Goal: Task Accomplishment & Management: Complete application form

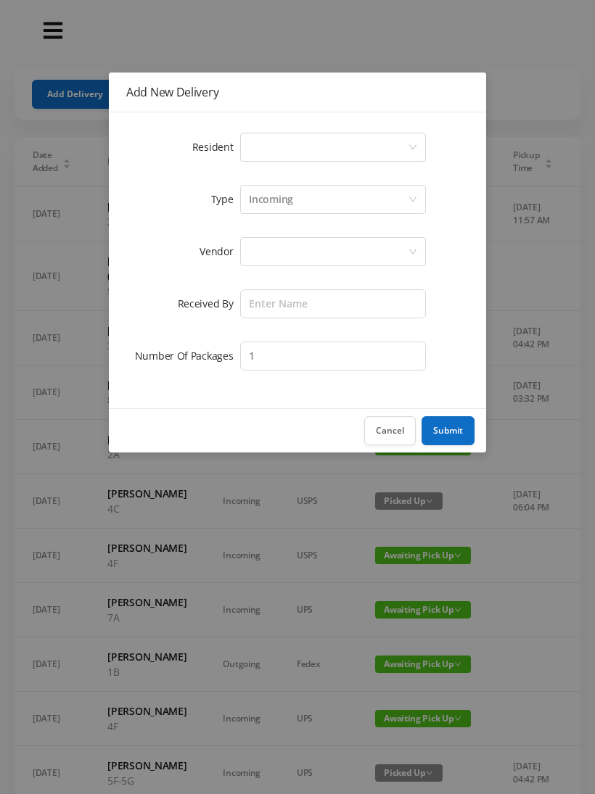
scroll to position [32, 0]
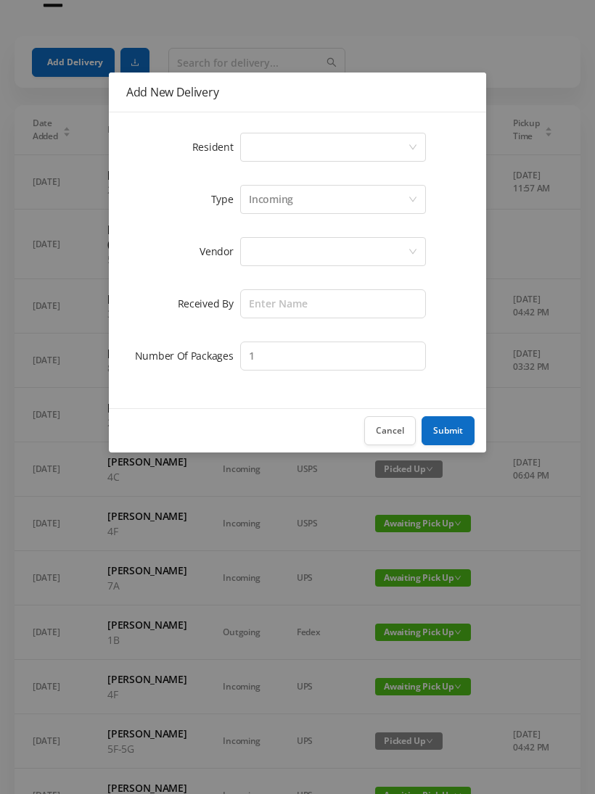
click at [289, 135] on div "Select a person" at bounding box center [328, 147] width 159 height 28
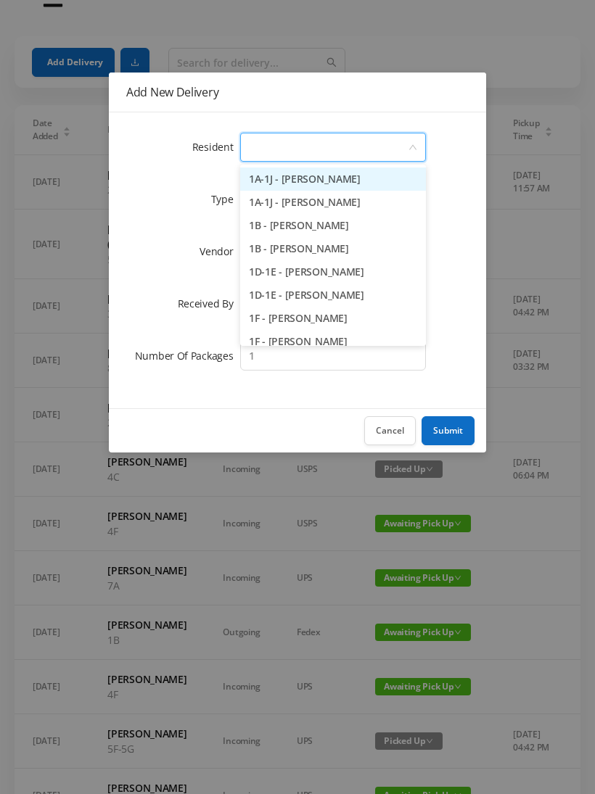
click at [406, 136] on input at bounding box center [328, 147] width 159 height 28
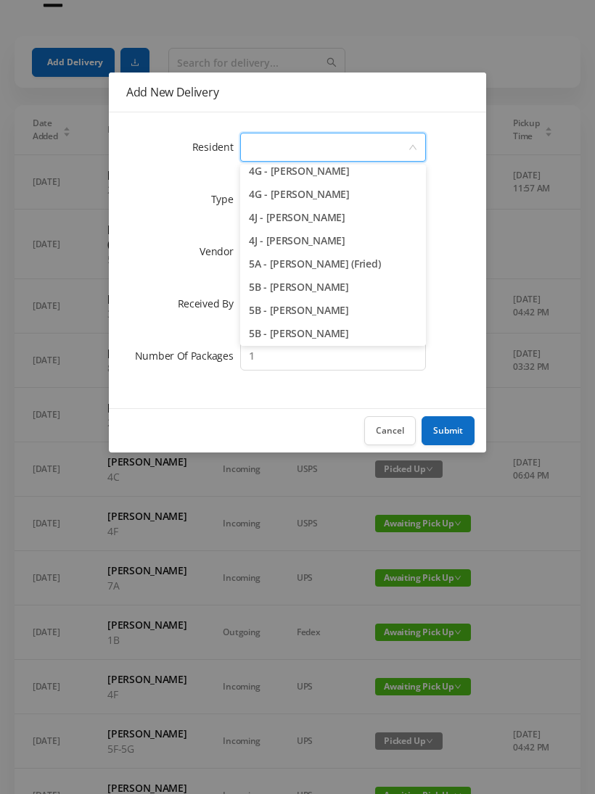
scroll to position [1062, 0]
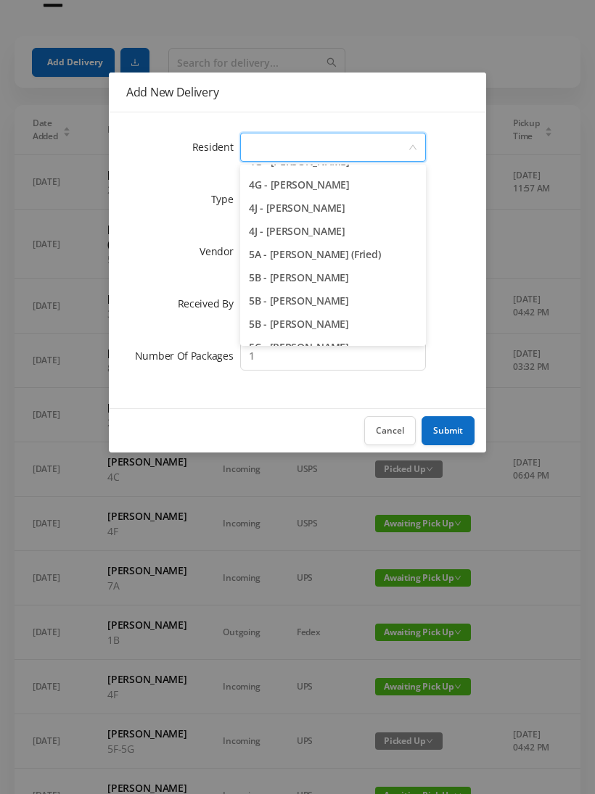
click at [453, 112] on div "Resident Select a person Type Incoming Vendor Received By Number Of Packages 1" at bounding box center [297, 260] width 377 height 296
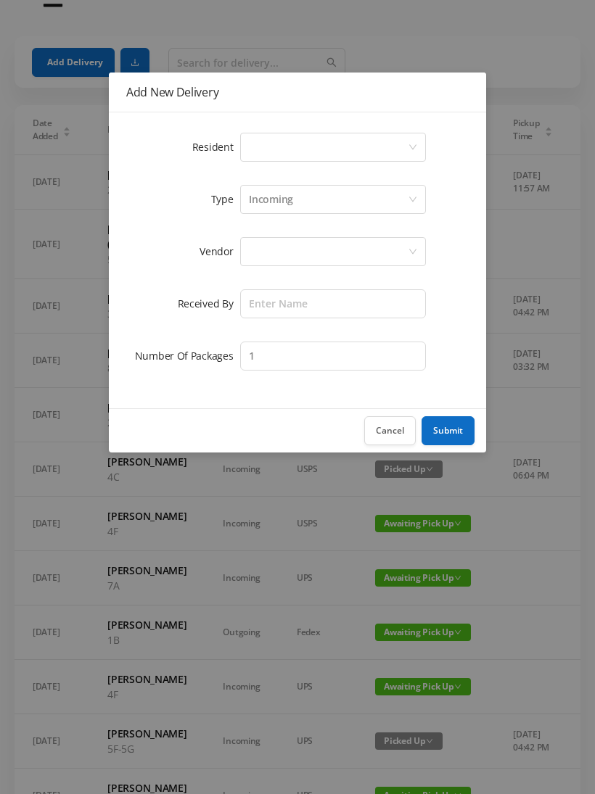
click at [387, 439] on button "Cancel" at bounding box center [390, 430] width 52 height 29
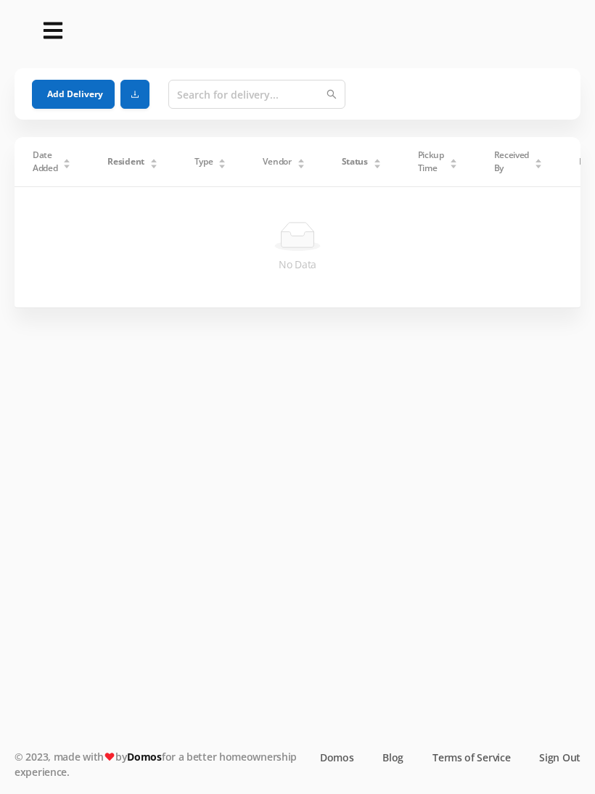
click at [86, 98] on button "Add Delivery" at bounding box center [73, 94] width 83 height 29
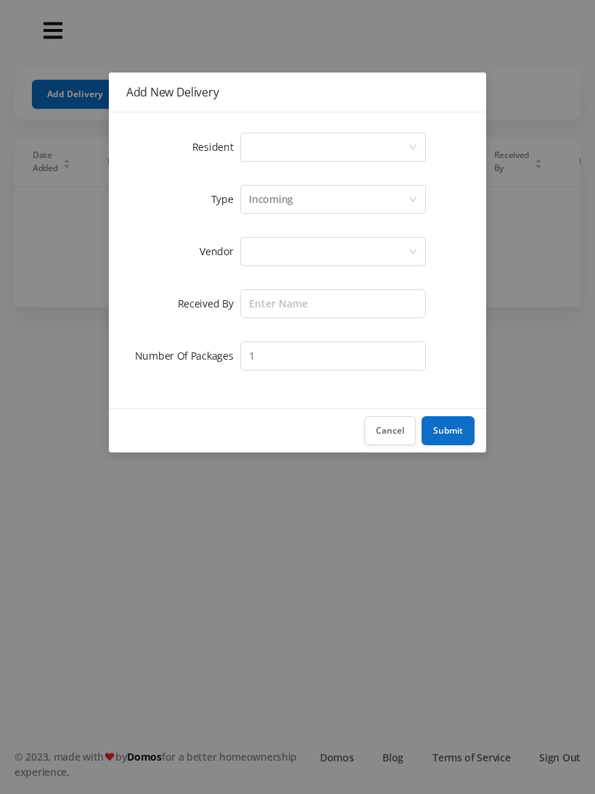
click at [249, 159] on div "Select a person" at bounding box center [328, 147] width 159 height 28
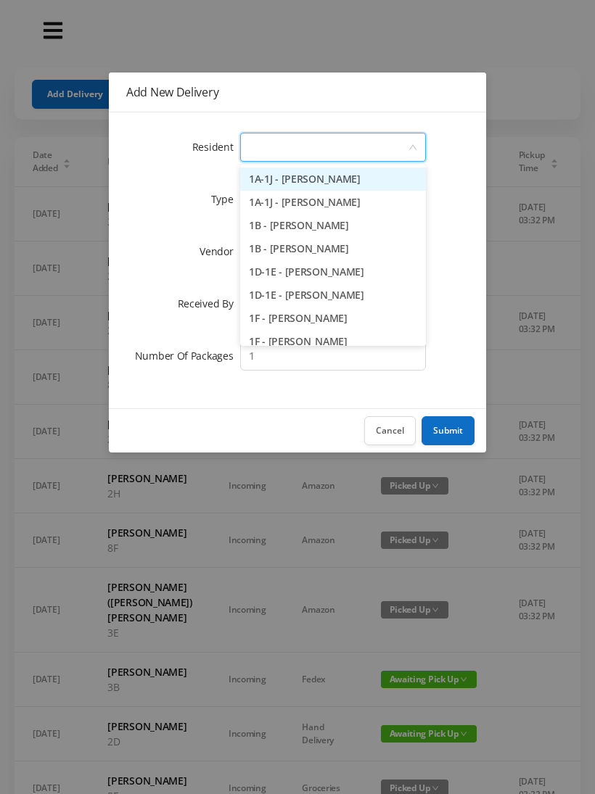
type input "7"
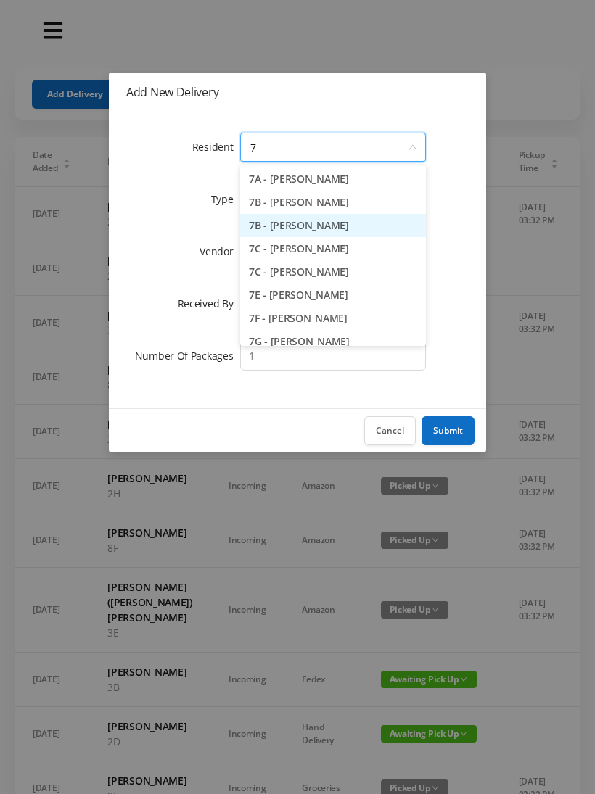
click at [308, 229] on li "7B - [PERSON_NAME]" at bounding box center [333, 225] width 186 height 23
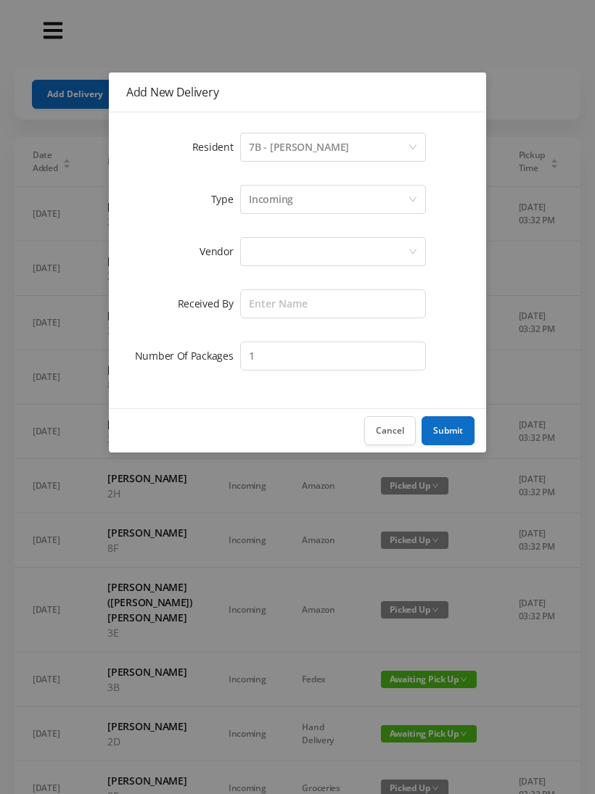
click at [271, 253] on div at bounding box center [328, 252] width 159 height 28
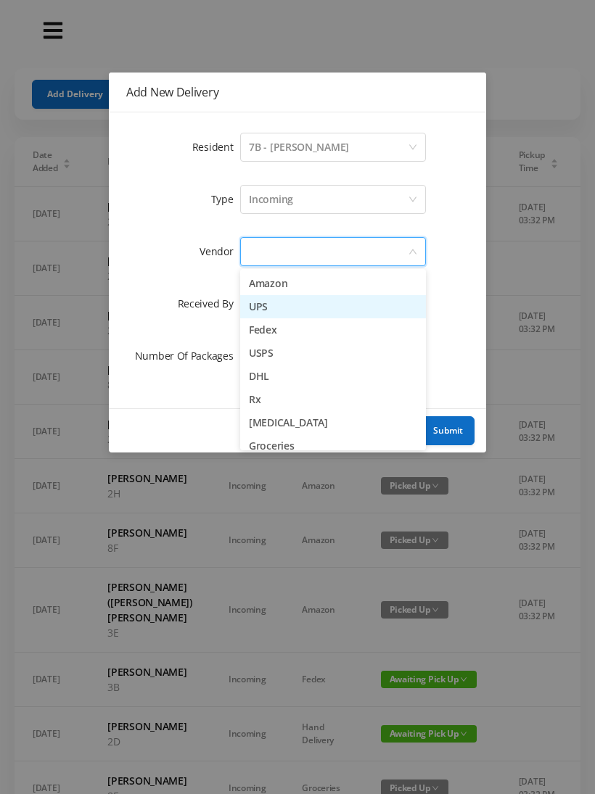
click at [291, 313] on li "UPS" at bounding box center [333, 306] width 186 height 23
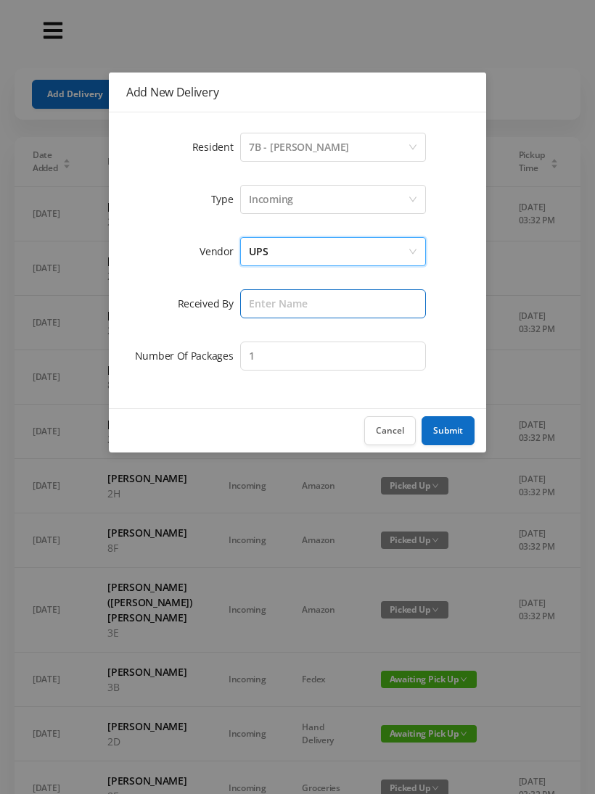
click at [271, 311] on input "text" at bounding box center [333, 303] width 186 height 29
type input "[PERSON_NAME]"
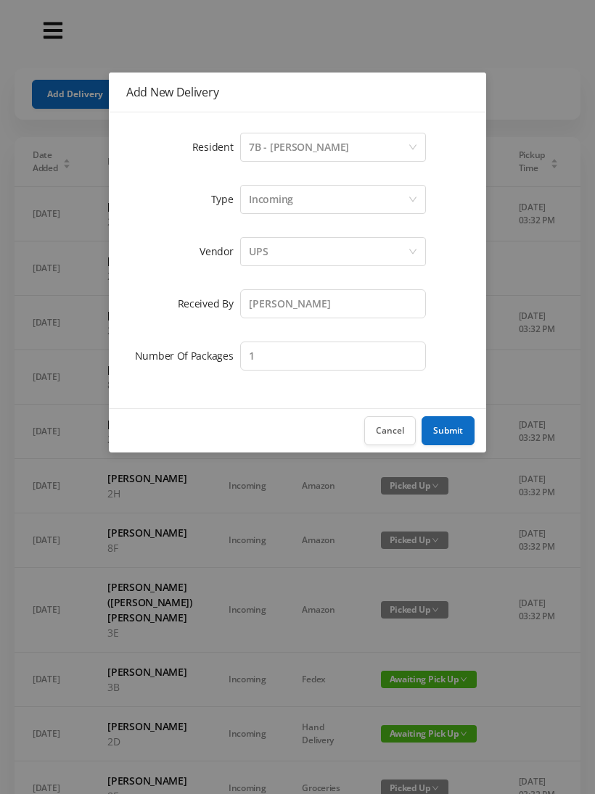
click at [297, 198] on div "Incoming" at bounding box center [328, 200] width 159 height 28
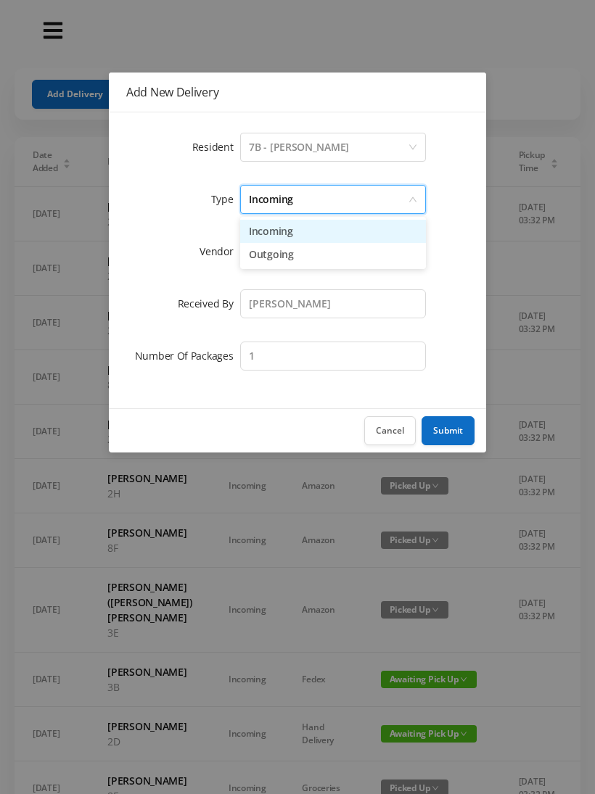
click at [292, 262] on li "Outgoing" at bounding box center [333, 254] width 186 height 23
click at [457, 426] on button "Submit" at bounding box center [448, 430] width 53 height 29
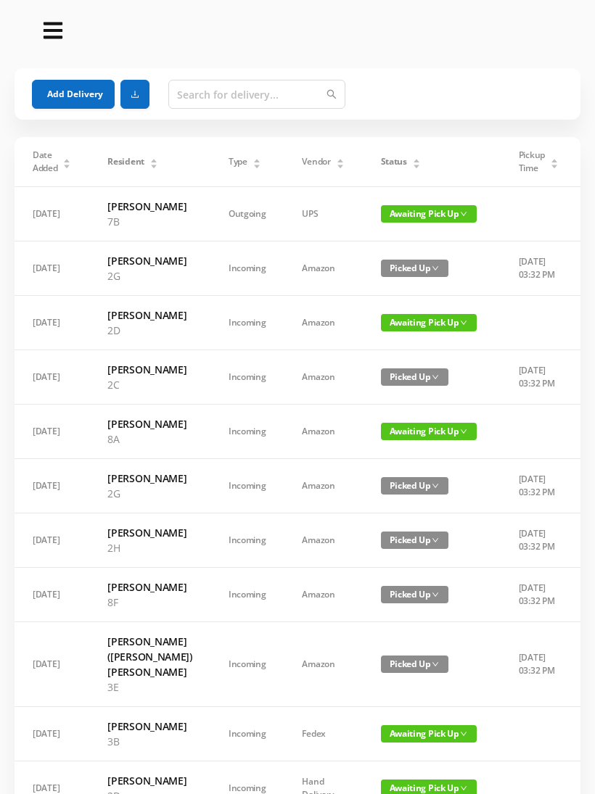
click at [75, 91] on button "Add Delivery" at bounding box center [73, 94] width 83 height 29
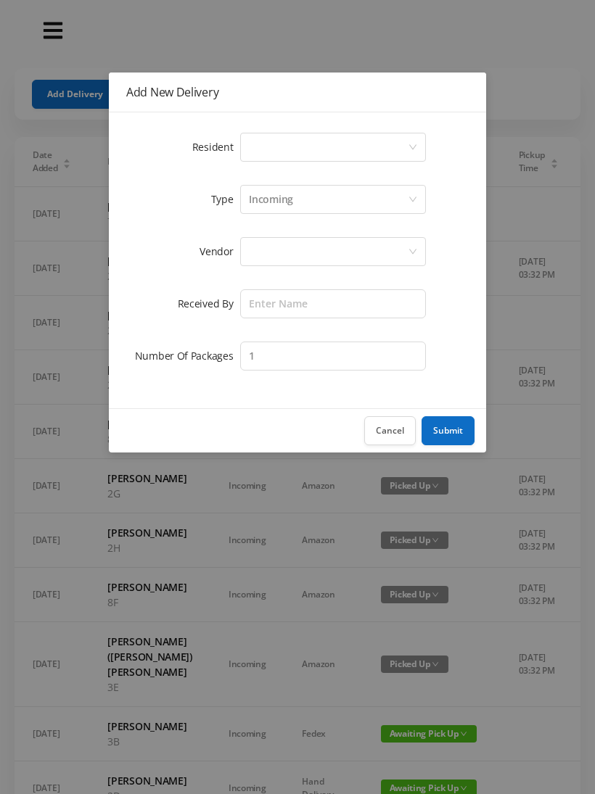
click at [258, 153] on div "Select a person" at bounding box center [328, 147] width 159 height 28
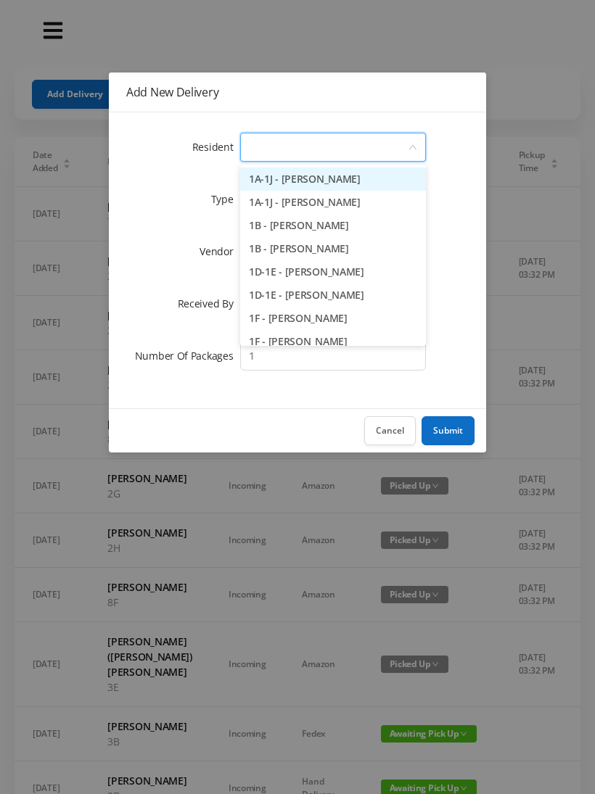
type input "5"
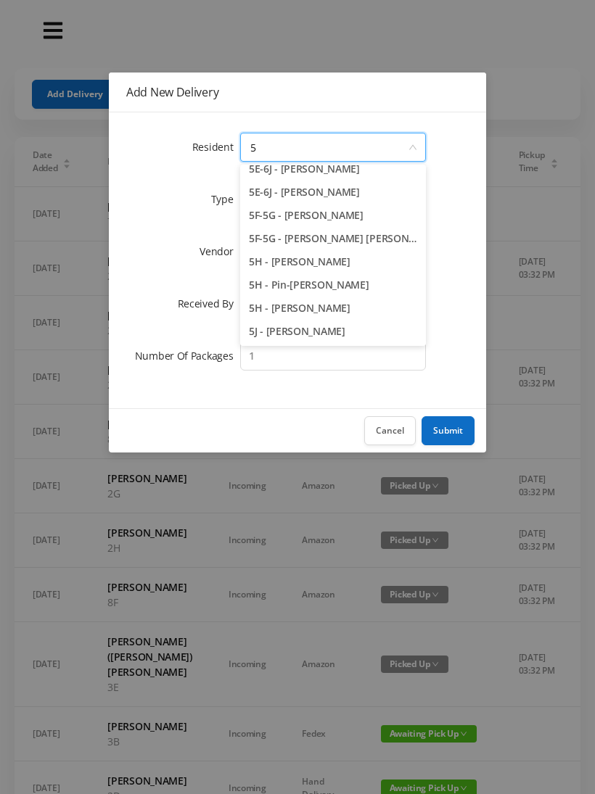
scroll to position [149, 0]
click at [323, 338] on li "5J - [PERSON_NAME]" at bounding box center [333, 331] width 186 height 23
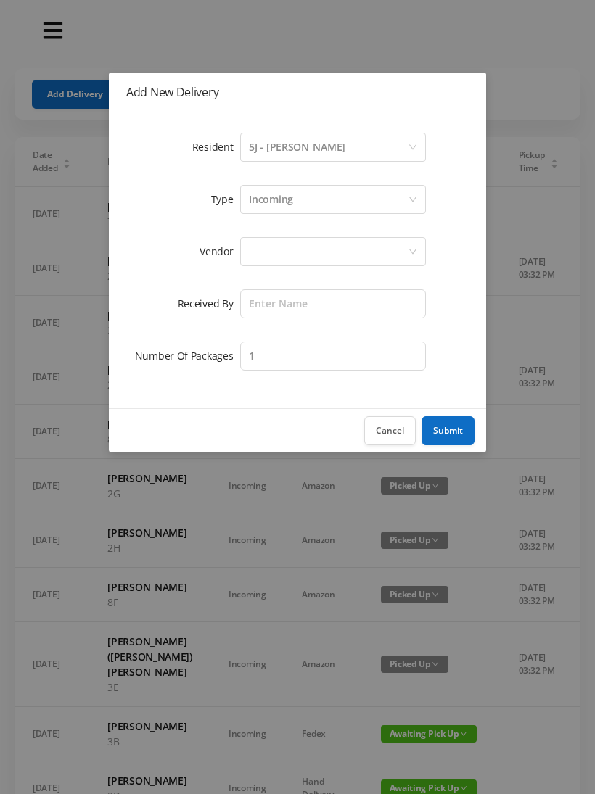
click at [264, 248] on div at bounding box center [328, 252] width 159 height 28
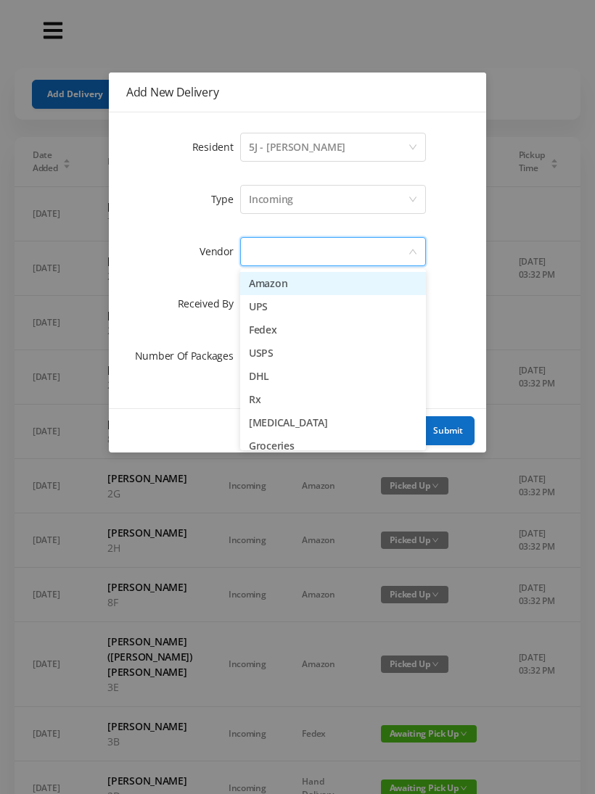
click at [324, 284] on li "Amazon" at bounding box center [333, 283] width 186 height 23
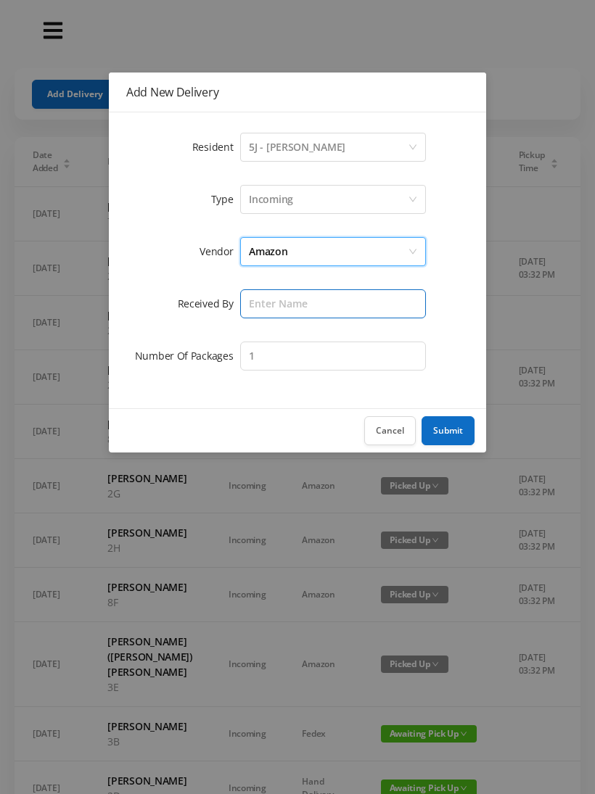
click at [268, 312] on input "text" at bounding box center [333, 303] width 186 height 29
type input "[PERSON_NAME]"
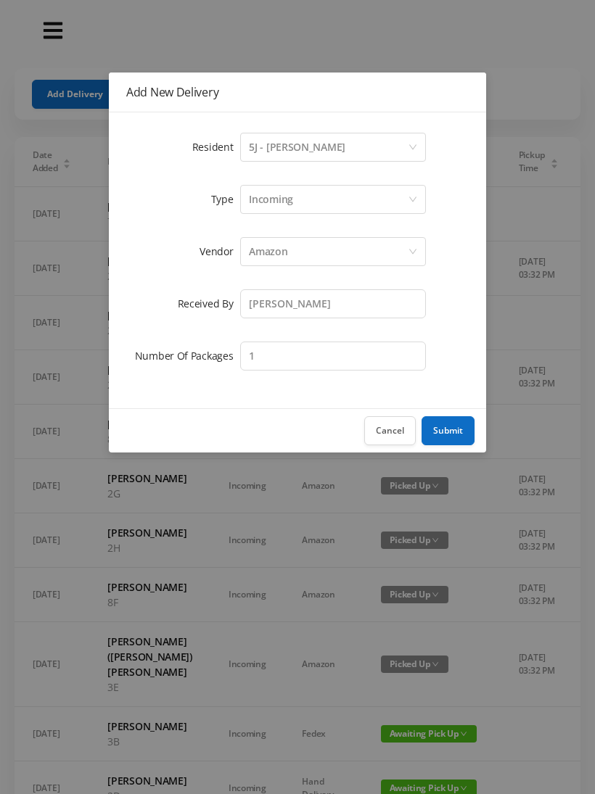
click at [455, 428] on button "Submit" at bounding box center [448, 430] width 53 height 29
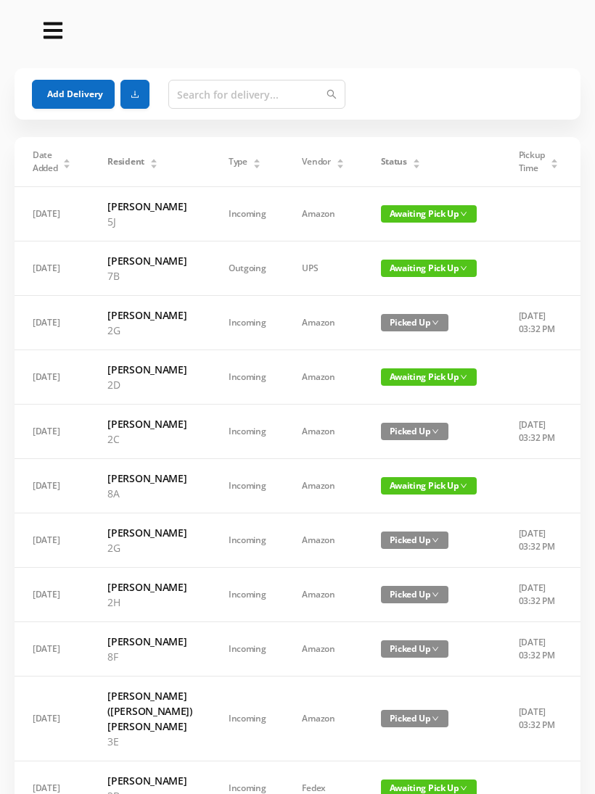
click at [77, 98] on button "Add Delivery" at bounding box center [73, 94] width 83 height 29
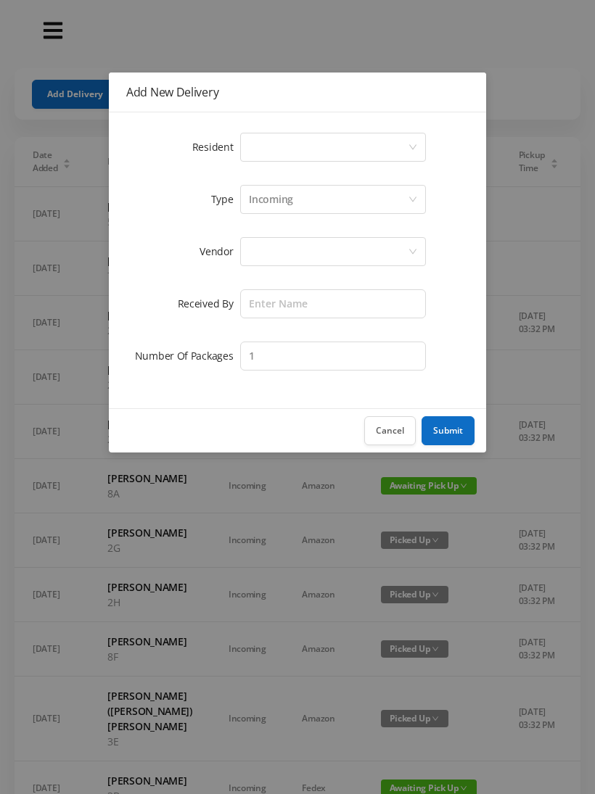
click at [255, 140] on div "Select a person" at bounding box center [328, 147] width 159 height 28
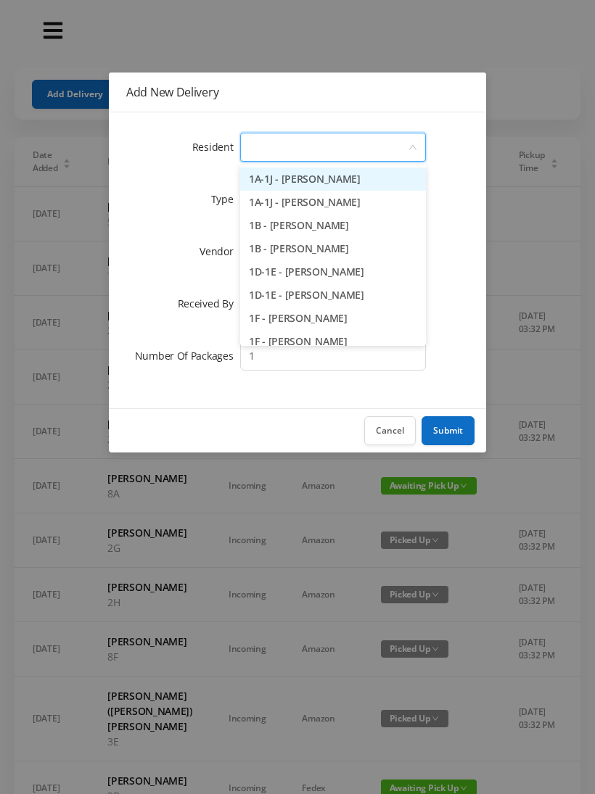
type input "2"
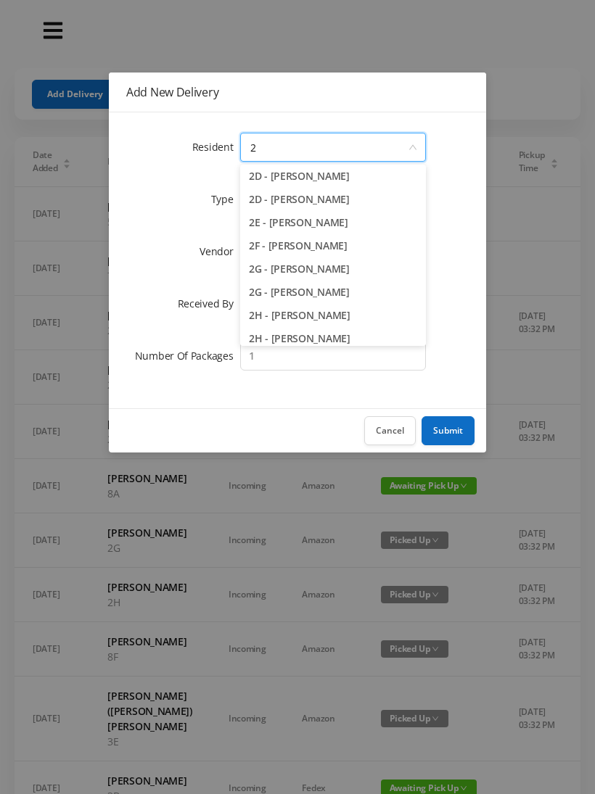
scroll to position [121, 0]
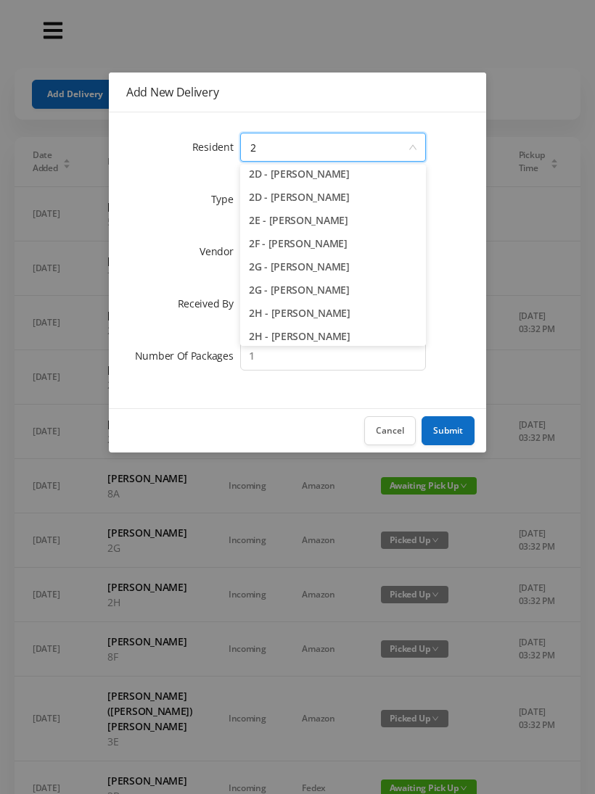
click at [313, 266] on li "2G - [PERSON_NAME]" at bounding box center [333, 266] width 186 height 23
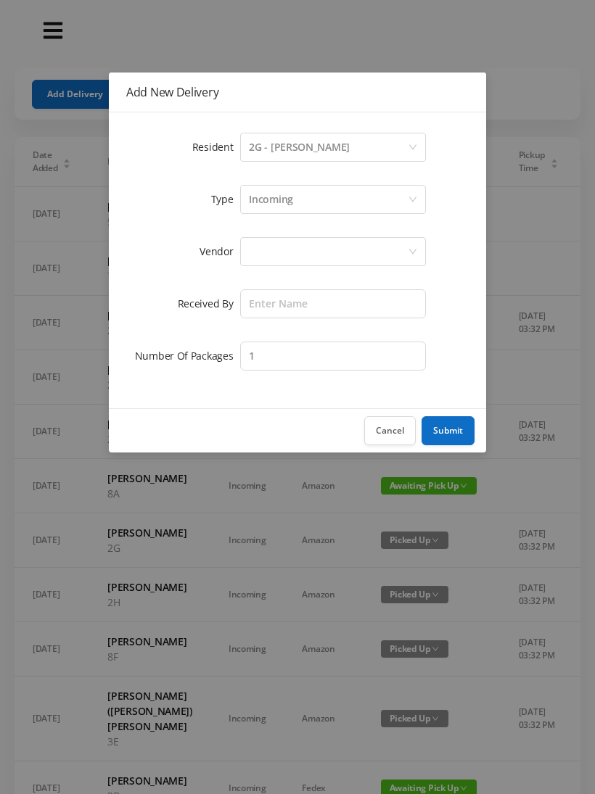
click at [262, 265] on div at bounding box center [328, 252] width 159 height 28
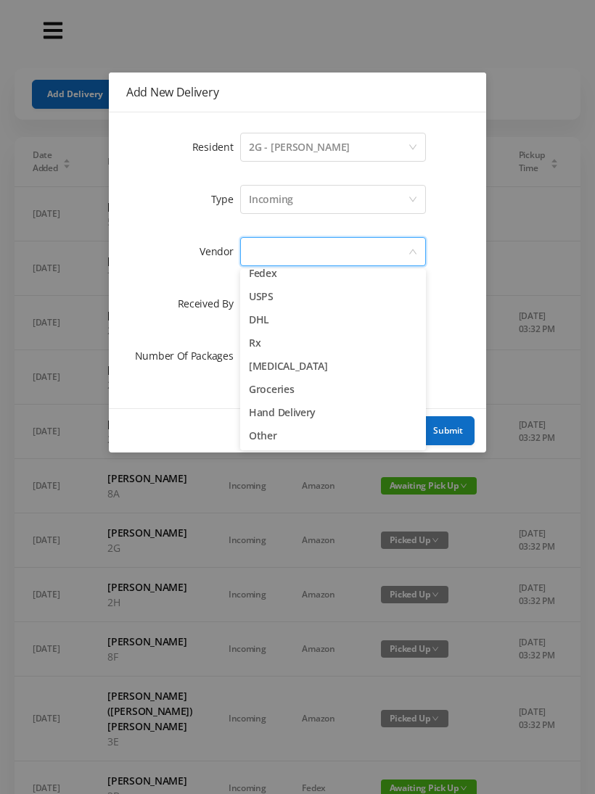
scroll to position [57, 0]
click at [279, 437] on li "Other" at bounding box center [333, 435] width 186 height 23
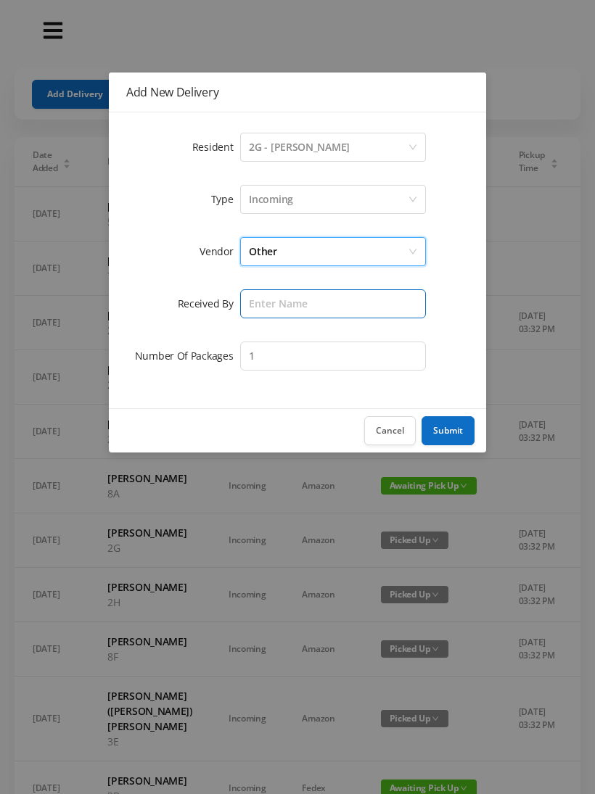
click at [274, 300] on input "text" at bounding box center [333, 303] width 186 height 29
type input "[PERSON_NAME]"
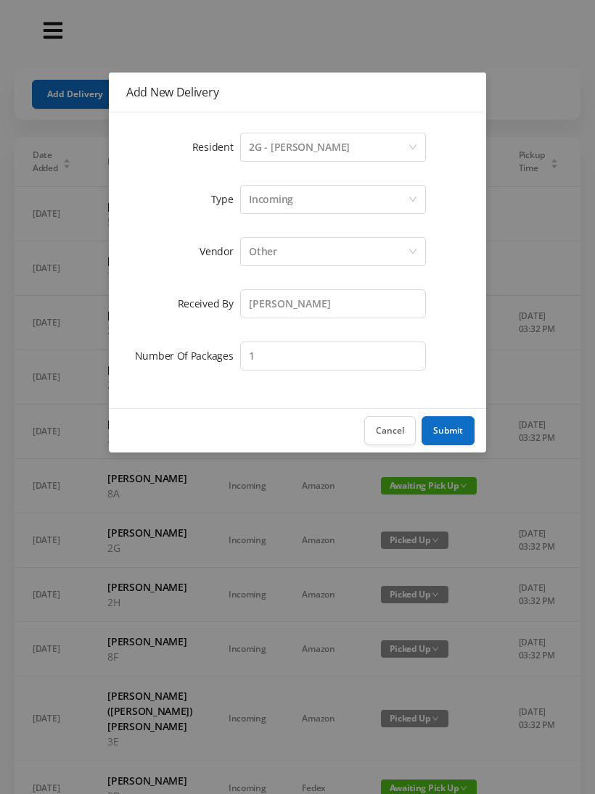
click at [462, 428] on button "Submit" at bounding box center [448, 430] width 53 height 29
